Goal: Find specific page/section: Find specific page/section

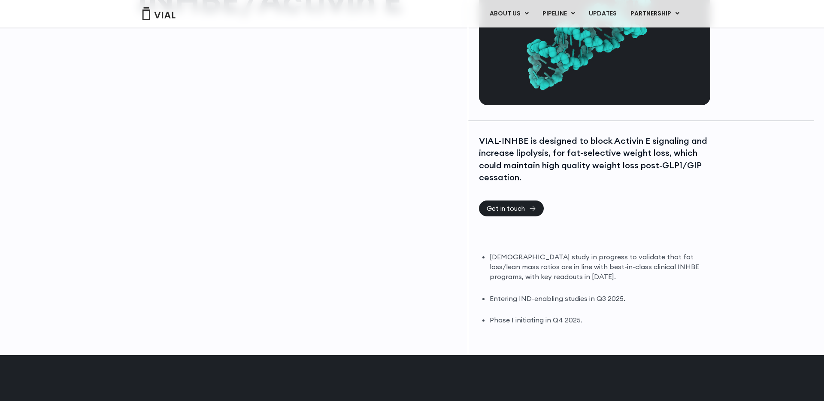
scroll to position [96, 0]
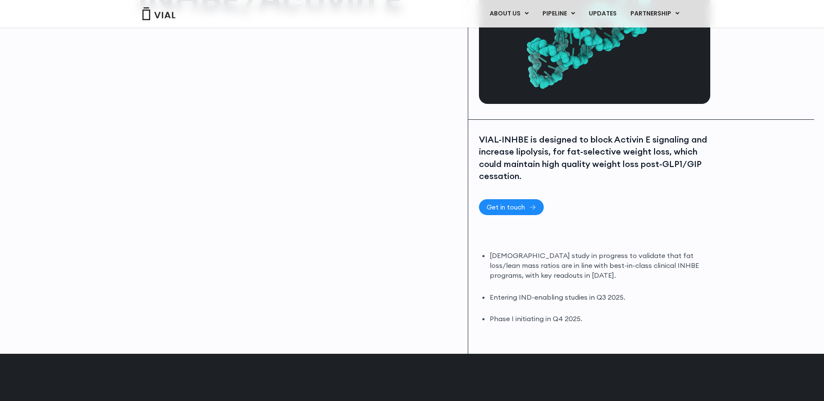
click at [526, 209] on span "Get in touch" at bounding box center [511, 207] width 49 height 6
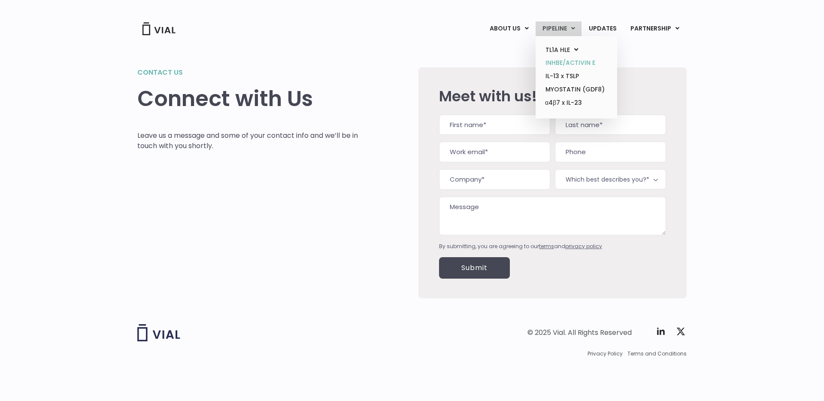
click at [564, 63] on link "INHBE/ACTIVIN E" at bounding box center [576, 62] width 75 height 13
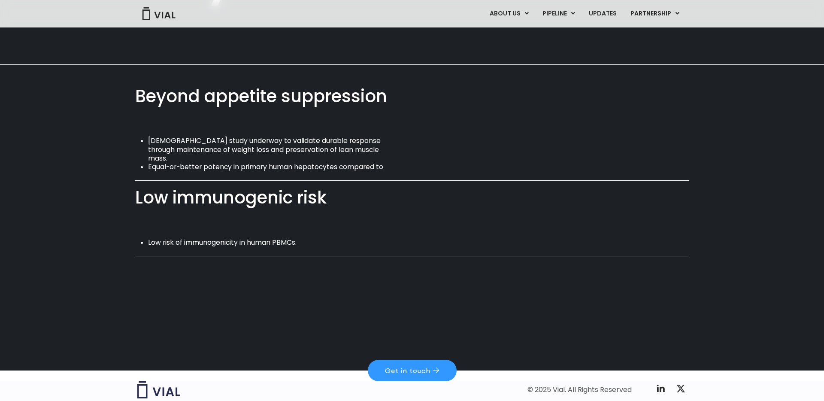
scroll to position [591, 0]
